Goal: Task Accomplishment & Management: Manage account settings

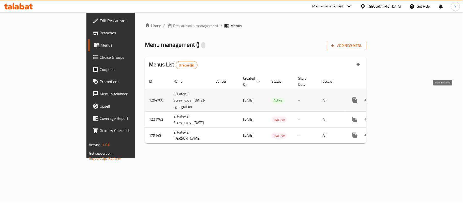
click at [395, 97] on icon "enhanced table" at bounding box center [392, 100] width 6 height 6
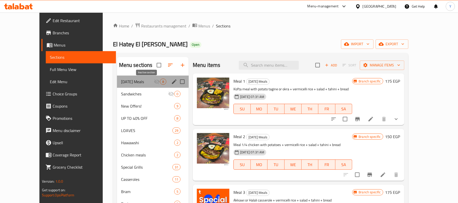
click at [154, 80] on icon "Menu sections" at bounding box center [157, 81] width 6 height 5
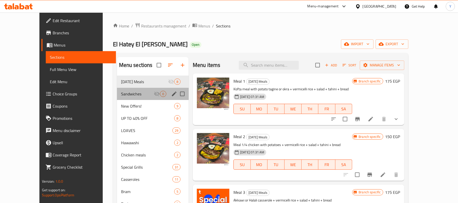
click at [145, 89] on div "Sandwiches 0" at bounding box center [153, 94] width 72 height 12
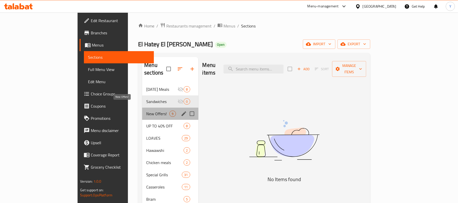
click at [146, 111] on span "New Offers!" at bounding box center [157, 114] width 23 height 6
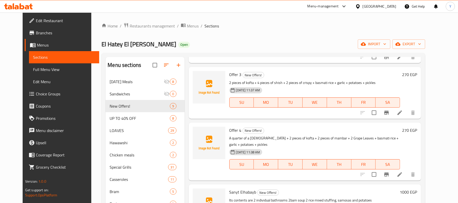
scroll to position [97, 0]
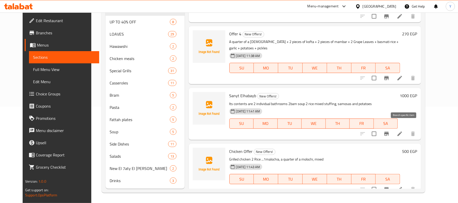
click at [389, 132] on icon "Branch-specific-item" at bounding box center [387, 134] width 5 height 4
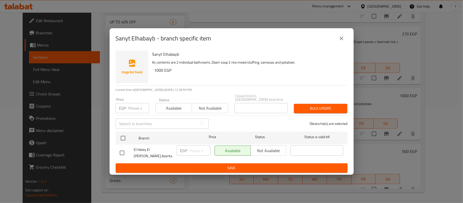
click at [348, 42] on div "Sanyt Elhabayb - branch specific item" at bounding box center [232, 38] width 244 height 20
click at [344, 41] on icon "close" at bounding box center [342, 38] width 6 height 6
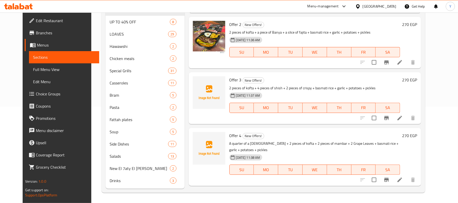
scroll to position [297, 0]
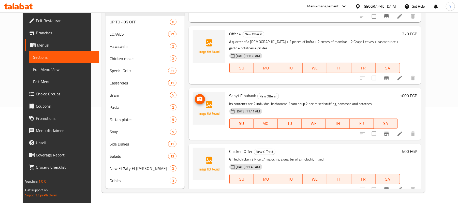
click at [199, 96] on span "upload picture" at bounding box center [200, 99] width 10 height 6
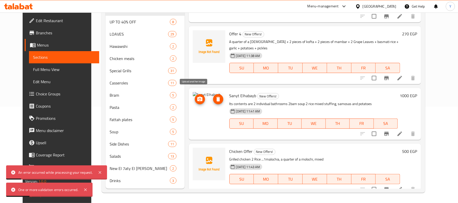
click at [197, 96] on icon "upload picture" at bounding box center [200, 99] width 6 height 6
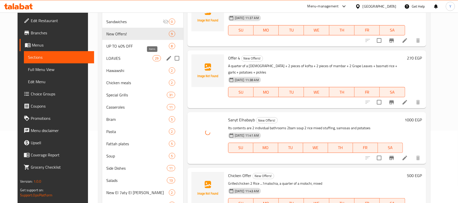
scroll to position [97, 0]
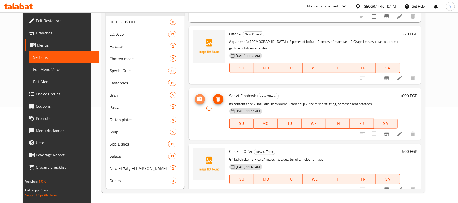
click at [197, 96] on icon "upload picture" at bounding box center [200, 99] width 6 height 6
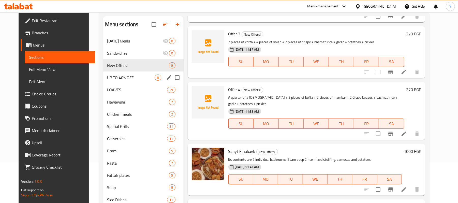
scroll to position [40, 0]
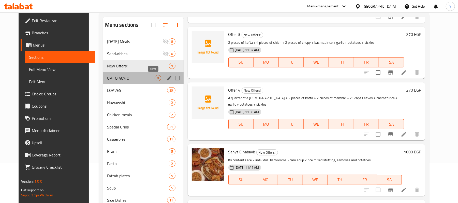
click at [155, 78] on span "8" at bounding box center [158, 78] width 6 height 5
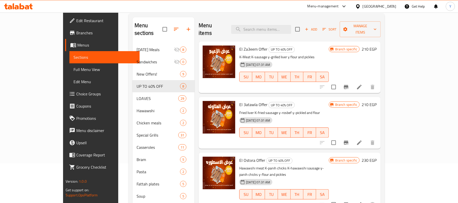
scroll to position [37, 0]
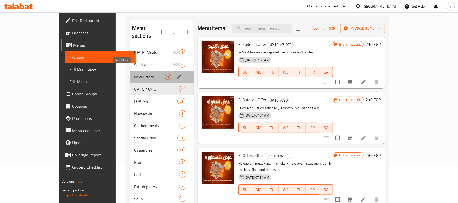
click at [134, 74] on span "New Offers!" at bounding box center [149, 77] width 31 height 6
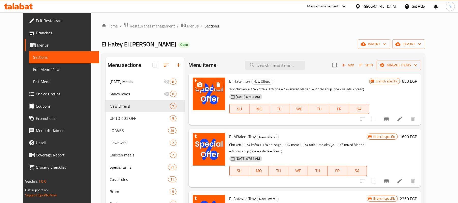
click at [193, 79] on img at bounding box center [209, 94] width 33 height 33
click at [197, 84] on icon "upload picture" at bounding box center [200, 85] width 6 height 6
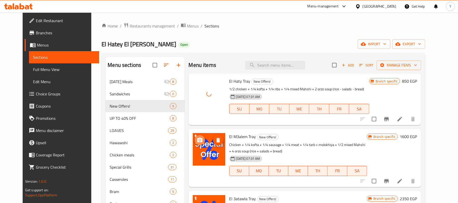
click at [195, 136] on button "upload picture" at bounding box center [200, 140] width 10 height 10
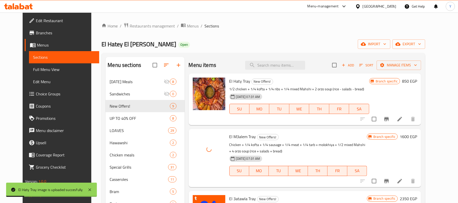
scroll to position [102, 0]
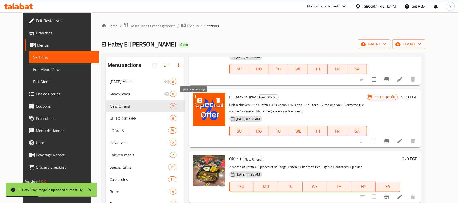
click at [195, 97] on button "upload picture" at bounding box center [200, 100] width 10 height 10
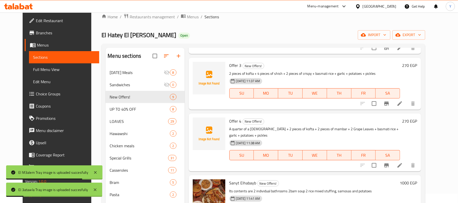
scroll to position [0, 0]
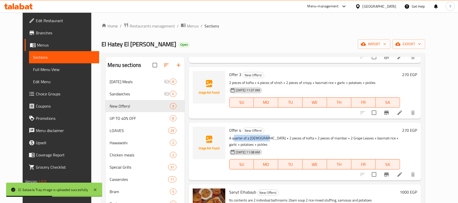
drag, startPoint x: 237, startPoint y: 138, endPoint x: 266, endPoint y: 138, distance: 29.5
click at [265, 138] on p "A quarter of a [DEMOGRAPHIC_DATA] + 2 pieces of kofta + 2 pieces of mambar + 2 …" at bounding box center [315, 141] width 171 height 13
click at [293, 138] on p "A quarter of a [DEMOGRAPHIC_DATA] + 2 pieces of kofta + 2 pieces of mambar + 2 …" at bounding box center [315, 141] width 171 height 13
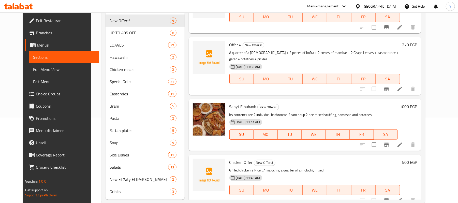
scroll to position [97, 0]
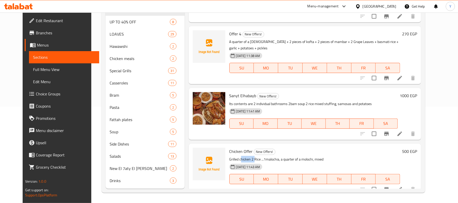
drag, startPoint x: 236, startPoint y: 154, endPoint x: 252, endPoint y: 153, distance: 15.3
click at [251, 156] on p "Grilled chicken 2 Rice ...1malochia, a quarter of a molochi, mixed" at bounding box center [315, 159] width 171 height 6
drag, startPoint x: 266, startPoint y: 153, endPoint x: 275, endPoint y: 152, distance: 9.2
click at [275, 156] on p "Grilled chicken 2 Rice ...1malochia, a quarter of a molochi, mixed" at bounding box center [315, 159] width 171 height 6
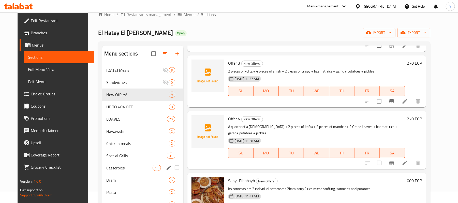
scroll to position [0, 0]
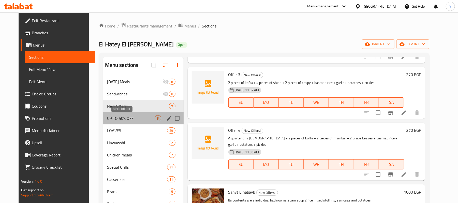
click at [133, 117] on span "UP TO 40% OFF" at bounding box center [131, 118] width 48 height 6
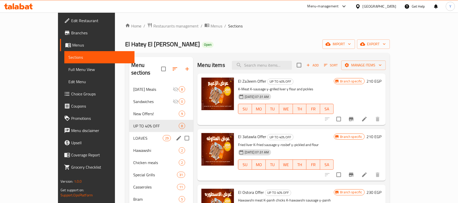
click at [137, 135] on span "LOAVES" at bounding box center [148, 138] width 30 height 6
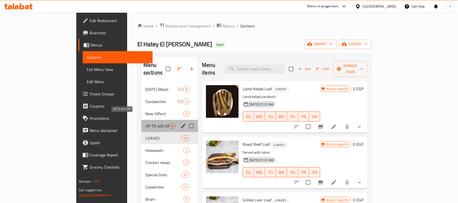
click at [146, 123] on span "UP TO 40% OFF" at bounding box center [158, 126] width 24 height 6
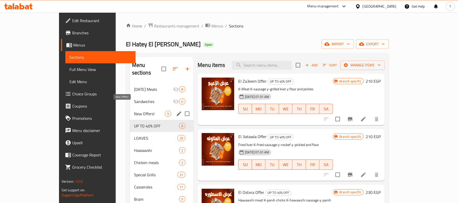
click at [140, 111] on span "New Offers!" at bounding box center [149, 114] width 31 height 6
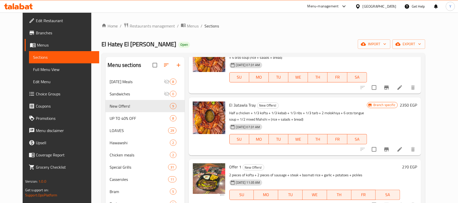
scroll to position [195, 0]
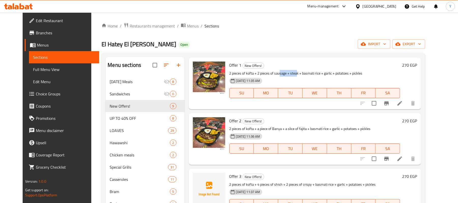
drag, startPoint x: 275, startPoint y: 74, endPoint x: 301, endPoint y: 74, distance: 26.5
click at [293, 74] on p "2 pieces of kofta + 2 pieces of sausage + steak + basmati rice + garlic + potat…" at bounding box center [315, 73] width 171 height 6
click at [302, 74] on p "2 pieces of kofta + 2 pieces of sausage + steak + basmati rice + garlic + potat…" at bounding box center [315, 73] width 171 height 6
drag, startPoint x: 307, startPoint y: 74, endPoint x: 326, endPoint y: 74, distance: 18.6
click at [320, 74] on p "2 pieces of kofta + 2 pieces of sausage + steak + basmati rice + garlic + potat…" at bounding box center [315, 73] width 171 height 6
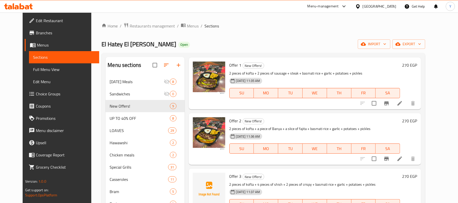
click at [330, 74] on p "2 pieces of kofta + 2 pieces of sausage + steak + basmati rice + garlic + potat…" at bounding box center [315, 73] width 171 height 6
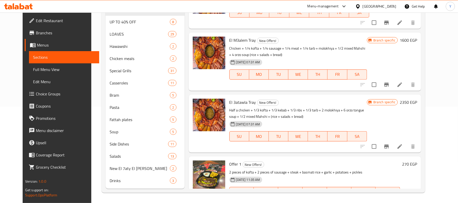
scroll to position [0, 0]
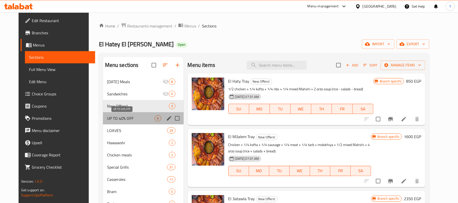
click at [139, 121] on span "UP TO 40% OFF" at bounding box center [131, 118] width 48 height 6
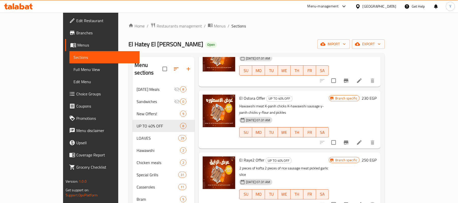
scroll to position [204, 0]
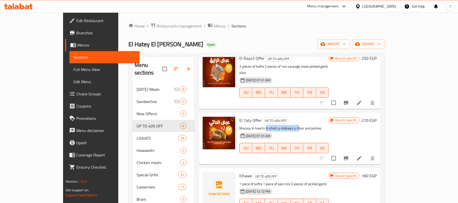
drag, startPoint x: 250, startPoint y: 109, endPoint x: 291, endPoint y: 109, distance: 41.5
click at [287, 125] on p "Mucosy K-hearts K-shish y-kidneys y-flour and pickles" at bounding box center [284, 128] width 90 height 6
click at [316, 125] on p "Mucosy K-hearts K-shish y-kidneys y-flour and pickles" at bounding box center [284, 128] width 90 height 6
click at [349, 156] on icon "Branch-specific-item" at bounding box center [346, 158] width 5 height 4
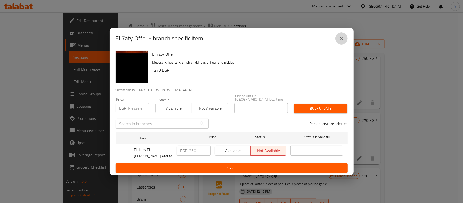
click at [345, 41] on button "close" at bounding box center [342, 38] width 12 height 12
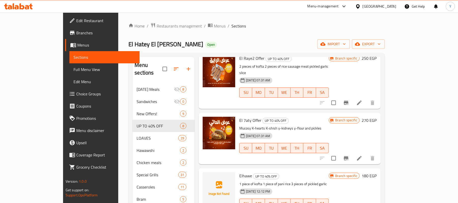
scroll to position [0, 0]
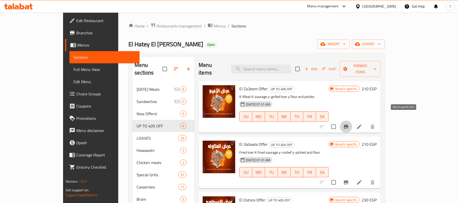
click at [353, 121] on button "Branch-specific-item" at bounding box center [346, 127] width 12 height 12
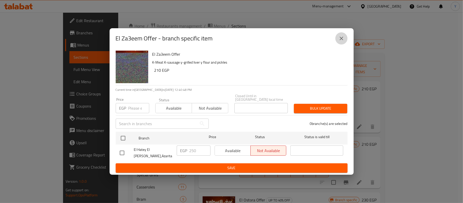
click at [337, 44] on button "close" at bounding box center [342, 38] width 12 height 12
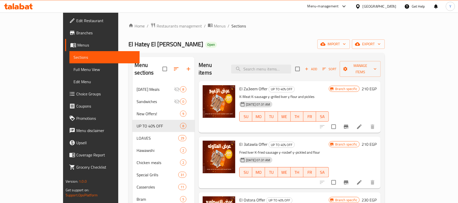
click at [353, 179] on button "Branch-specific-item" at bounding box center [346, 182] width 12 height 12
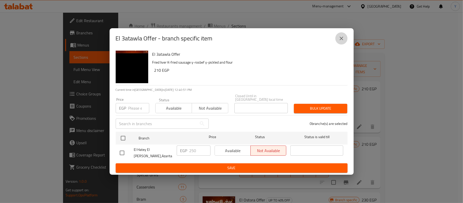
click at [343, 40] on icon "close" at bounding box center [342, 38] width 6 height 6
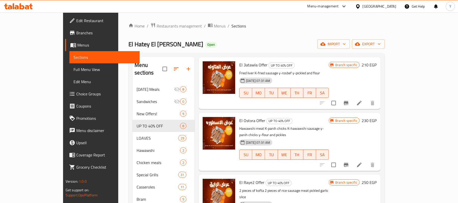
scroll to position [102, 0]
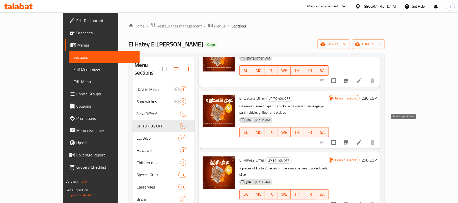
click at [349, 140] on icon "Branch-specific-item" at bounding box center [346, 142] width 5 height 4
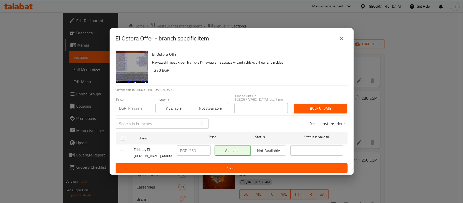
click at [337, 42] on button "close" at bounding box center [342, 38] width 12 height 12
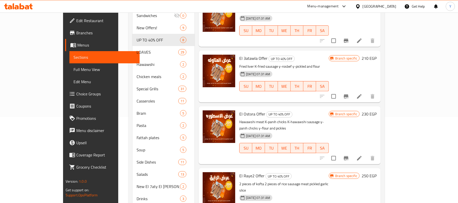
scroll to position [0, 0]
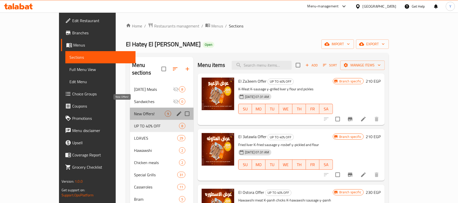
click at [134, 111] on span "New Offers!" at bounding box center [149, 114] width 31 height 6
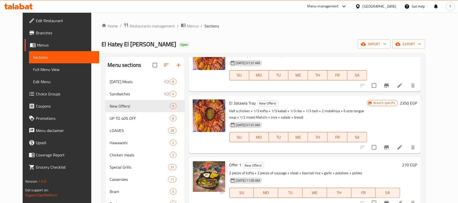
scroll to position [102, 0]
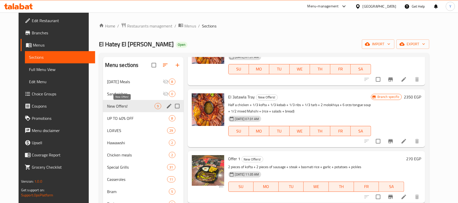
drag, startPoint x: 143, startPoint y: 107, endPoint x: 143, endPoint y: 110, distance: 3.1
click at [143, 107] on span "New Offers!" at bounding box center [131, 106] width 48 height 6
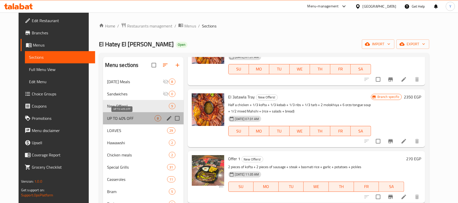
click at [144, 121] on span "UP TO 40% OFF" at bounding box center [131, 118] width 48 height 6
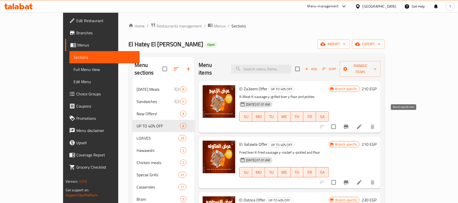
click at [349, 125] on icon "Branch-specific-item" at bounding box center [346, 127] width 5 height 4
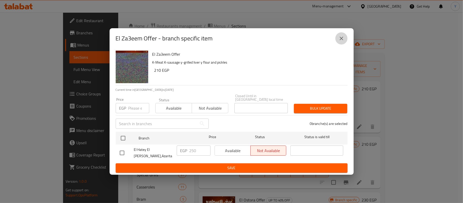
click at [340, 41] on icon "close" at bounding box center [342, 38] width 6 height 6
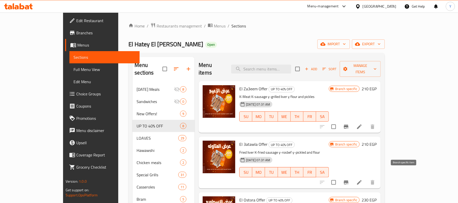
click at [349, 180] on icon "Branch-specific-item" at bounding box center [346, 182] width 5 height 4
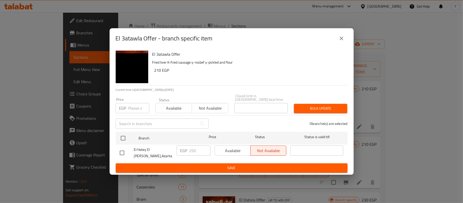
click at [346, 44] on button "close" at bounding box center [342, 38] width 12 height 12
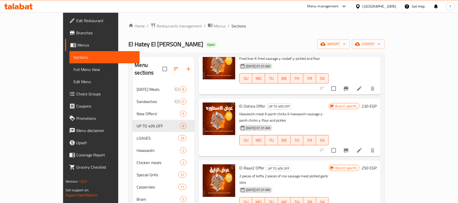
scroll to position [102, 0]
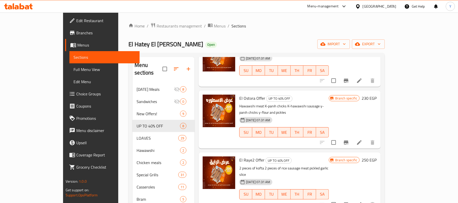
click at [349, 139] on icon "Branch-specific-item" at bounding box center [346, 142] width 6 height 6
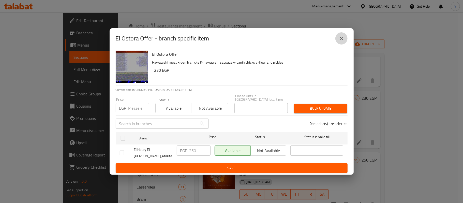
click at [343, 45] on button "close" at bounding box center [342, 38] width 12 height 12
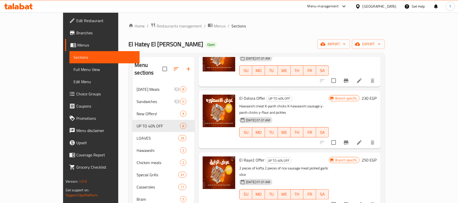
click at [353, 199] on button "Branch-specific-item" at bounding box center [346, 205] width 12 height 12
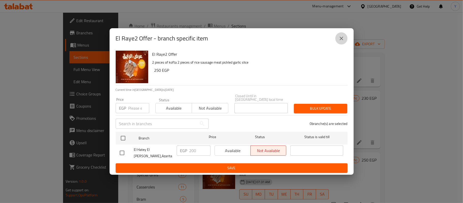
click at [341, 41] on icon "close" at bounding box center [342, 38] width 6 height 6
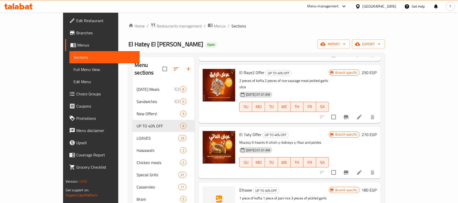
scroll to position [204, 0]
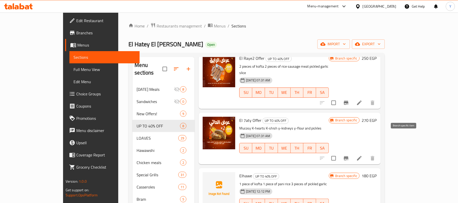
click at [349, 156] on icon "Branch-specific-item" at bounding box center [346, 158] width 5 height 4
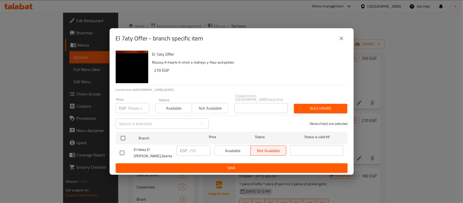
click at [339, 41] on icon "close" at bounding box center [342, 38] width 6 height 6
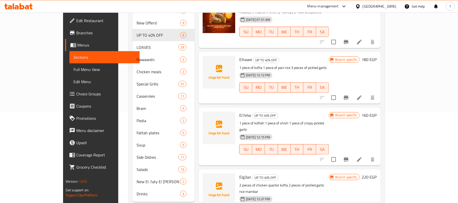
scroll to position [97, 0]
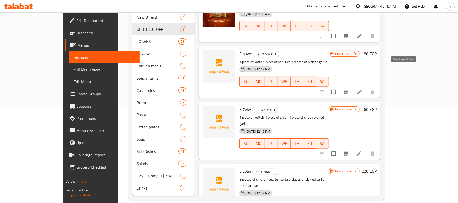
click at [353, 86] on button "Branch-specific-item" at bounding box center [346, 92] width 12 height 12
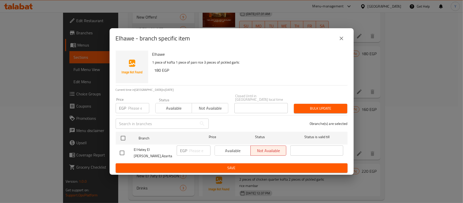
click at [336, 43] on button "close" at bounding box center [342, 38] width 12 height 12
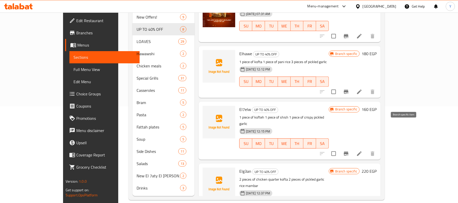
click at [353, 148] on button "Branch-specific-item" at bounding box center [346, 154] width 12 height 12
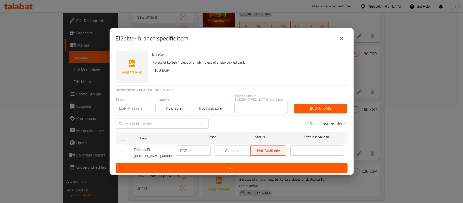
click at [341, 41] on icon "close" at bounding box center [342, 38] width 6 height 6
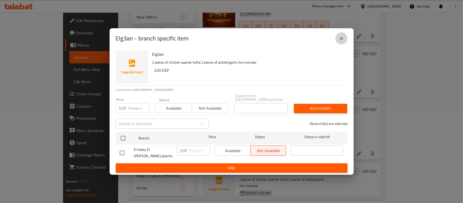
click at [340, 41] on icon "close" at bounding box center [342, 38] width 6 height 6
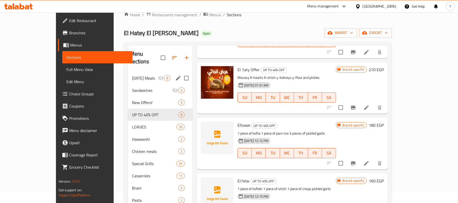
scroll to position [0, 0]
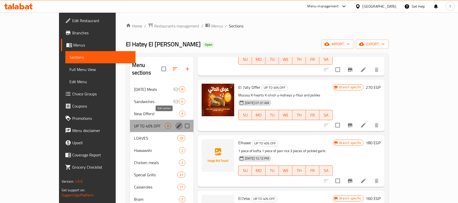
click at [176, 123] on icon "edit" at bounding box center [179, 126] width 6 height 6
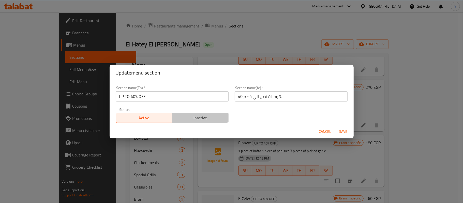
click at [202, 119] on span "Inactive" at bounding box center [200, 117] width 52 height 7
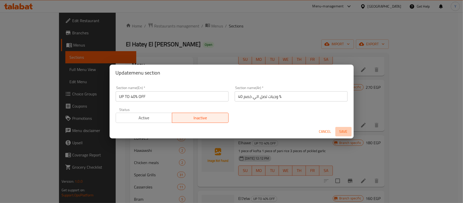
click at [342, 132] on span "Save" at bounding box center [344, 132] width 12 height 6
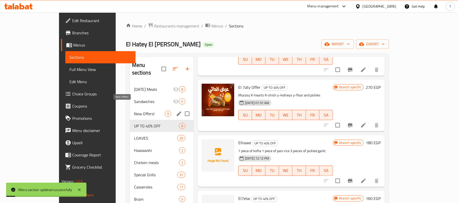
click at [134, 111] on span "New Offers!" at bounding box center [149, 114] width 31 height 6
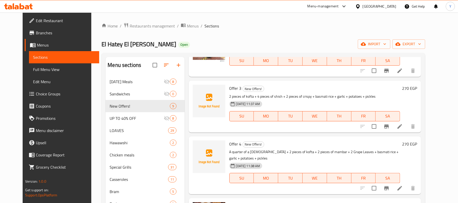
scroll to position [297, 0]
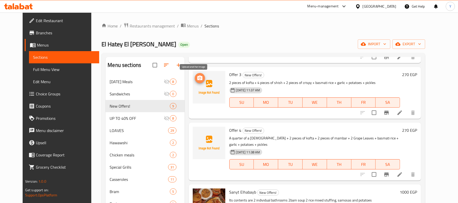
click at [197, 76] on icon "upload picture" at bounding box center [200, 78] width 6 height 6
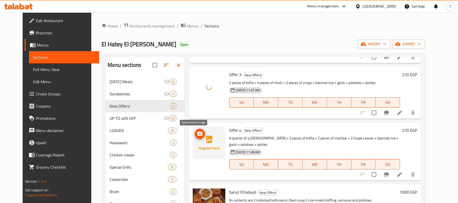
click at [198, 134] on icon "upload picture" at bounding box center [200, 133] width 5 height 5
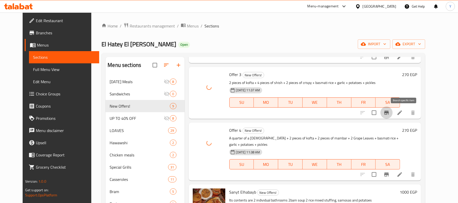
click at [389, 112] on icon "Branch-specific-item" at bounding box center [387, 113] width 5 height 4
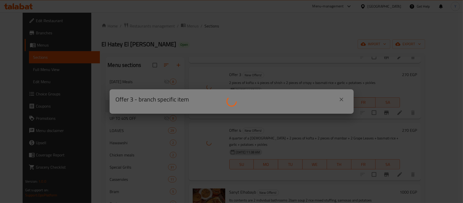
click at [266, 148] on div at bounding box center [231, 101] width 463 height 203
click at [311, 134] on div at bounding box center [231, 101] width 463 height 203
click at [263, 62] on div at bounding box center [231, 101] width 463 height 203
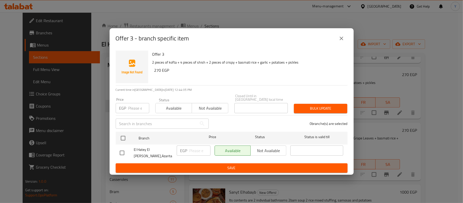
click at [340, 45] on button "close" at bounding box center [342, 38] width 12 height 12
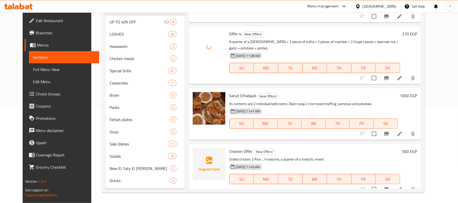
click at [315, 156] on p "Grilled chicken 2 Rice ...1malochia, a quarter of a molochi, mixed" at bounding box center [315, 159] width 171 height 6
click at [407, 185] on li at bounding box center [400, 189] width 14 height 9
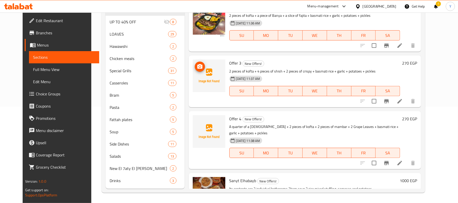
scroll to position [195, 0]
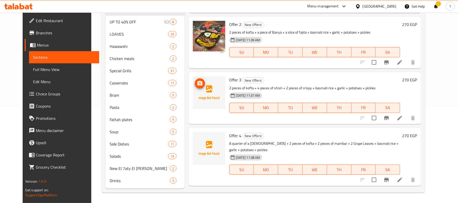
click at [199, 83] on circle "upload picture" at bounding box center [200, 84] width 2 height 2
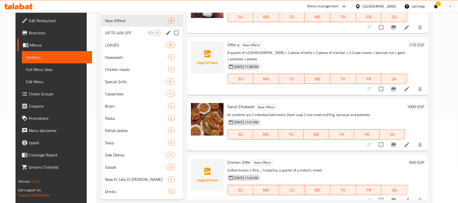
scroll to position [97, 0]
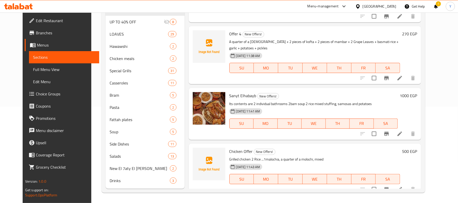
click at [234, 92] on span "Sanyt Elhabayb" at bounding box center [243, 96] width 27 height 8
click at [294, 92] on h6 "Sanyt Elhabayb New Offers!" at bounding box center [314, 95] width 169 height 7
click at [239, 92] on span "Sanyt Elhabayb" at bounding box center [243, 96] width 27 height 8
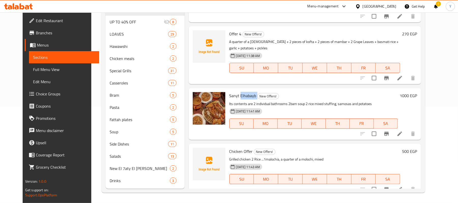
click at [239, 92] on span "Sanyt Elhabayb" at bounding box center [243, 96] width 27 height 8
click at [300, 92] on h6 "Sanyt Elhabayb New Offers!" at bounding box center [314, 95] width 169 height 7
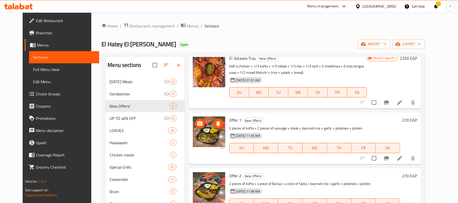
scroll to position [297, 0]
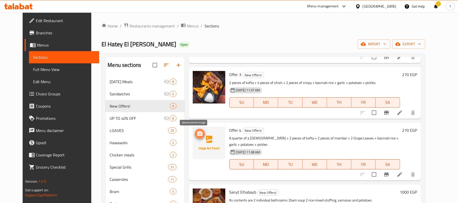
click at [198, 136] on icon "upload picture" at bounding box center [200, 133] width 5 height 5
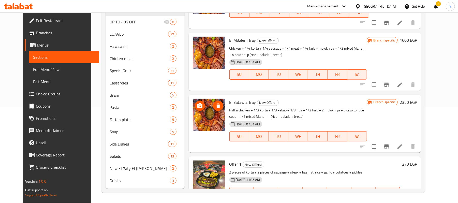
scroll to position [0, 0]
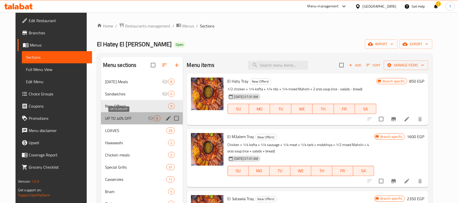
click at [141, 118] on span "UP TO 40% OFF" at bounding box center [126, 118] width 43 height 6
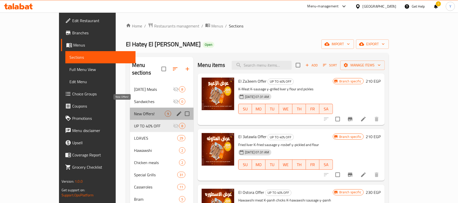
click at [143, 111] on span "New Offers!" at bounding box center [149, 114] width 31 height 6
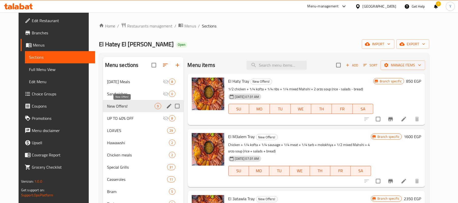
click at [132, 107] on span "New Offers!" at bounding box center [131, 106] width 48 height 6
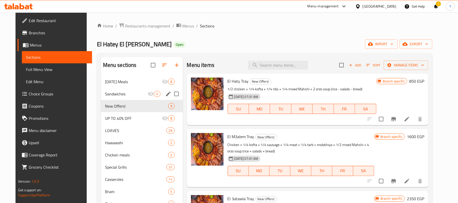
click at [133, 98] on div "Sandwiches 0" at bounding box center [142, 94] width 82 height 12
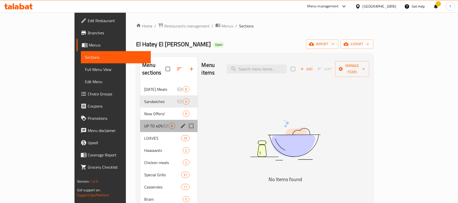
click at [140, 120] on div "UP TO 40% OFF 8" at bounding box center [168, 126] width 57 height 12
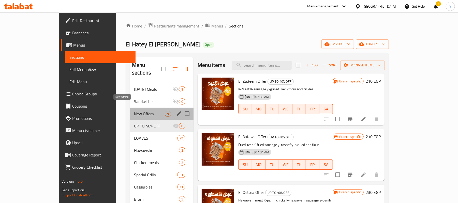
click at [134, 111] on span "New Offers!" at bounding box center [149, 114] width 31 height 6
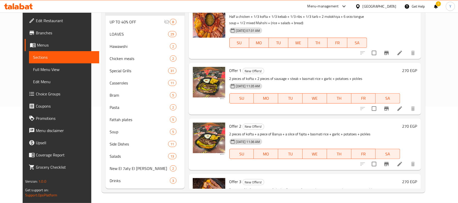
scroll to position [297, 0]
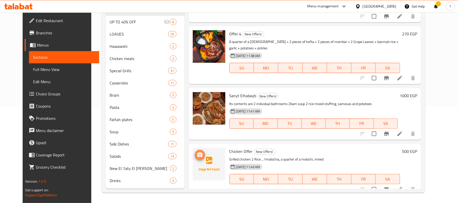
click at [197, 152] on icon "upload picture" at bounding box center [200, 155] width 6 height 6
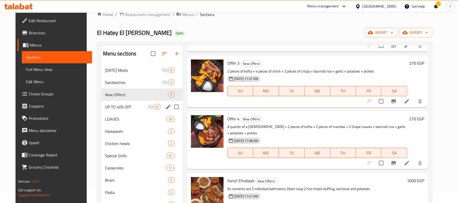
scroll to position [0, 0]
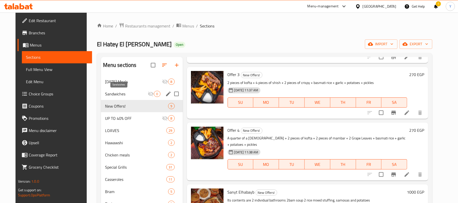
click at [124, 95] on span "Sandwiches" at bounding box center [126, 94] width 43 height 6
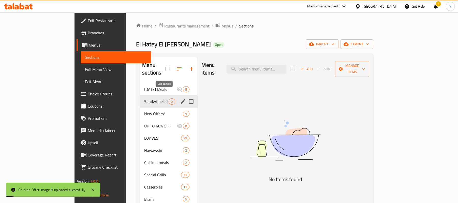
click at [180, 98] on icon "edit" at bounding box center [183, 101] width 6 height 6
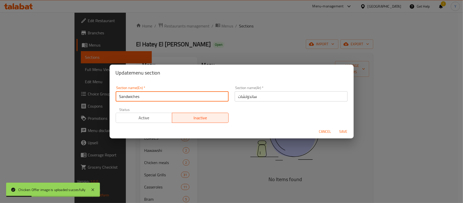
click at [199, 101] on input "Sandwiches" at bounding box center [172, 96] width 113 height 10
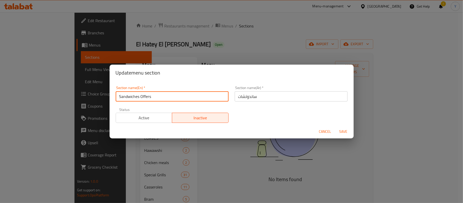
type input "Sandwiches Offers"
drag, startPoint x: 258, startPoint y: 101, endPoint x: 260, endPoint y: 97, distance: 4.6
click at [258, 101] on input "ساندوتشات" at bounding box center [291, 96] width 113 height 10
click at [260, 97] on input "ساندوتشات" at bounding box center [291, 96] width 113 height 10
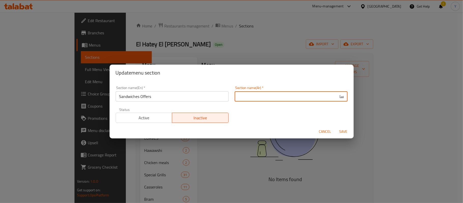
type input "س"
type input "عروض الساندويتشات"
click at [345, 131] on span "Save" at bounding box center [344, 132] width 12 height 6
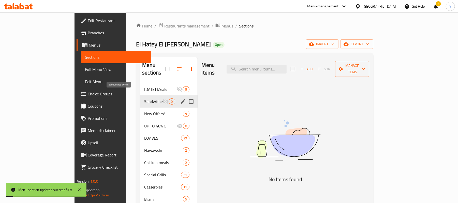
click at [144, 98] on span "Sandwiches Offers" at bounding box center [153, 101] width 18 height 6
click at [144, 123] on span "UP TO 40% OFF" at bounding box center [153, 126] width 18 height 6
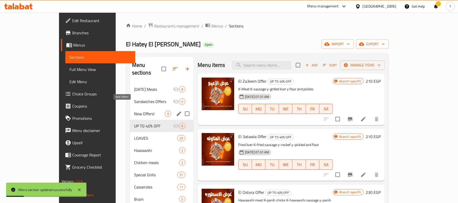
click at [134, 111] on span "New Offers!" at bounding box center [149, 114] width 31 height 6
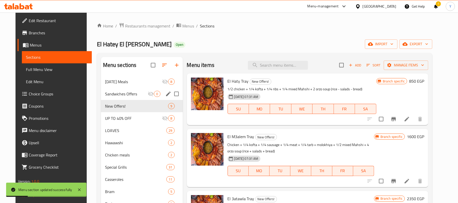
click at [125, 98] on div "Sandwiches Offers 0" at bounding box center [142, 94] width 82 height 12
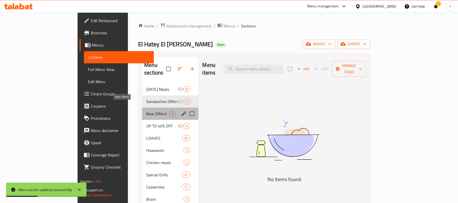
click at [146, 111] on span "New Offers!" at bounding box center [157, 114] width 23 height 6
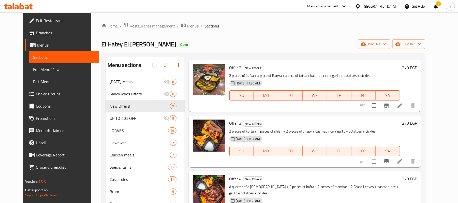
scroll to position [297, 0]
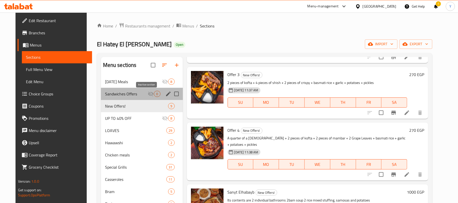
click at [149, 95] on icon "Menu sections" at bounding box center [151, 94] width 6 height 6
